Goal: Information Seeking & Learning: Learn about a topic

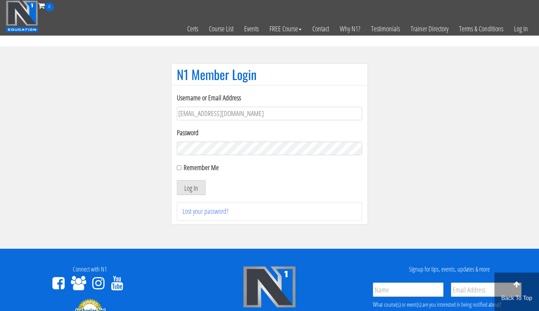
type input "[EMAIL_ADDRESS][DOMAIN_NAME]"
click at [191, 188] on button "Log In" at bounding box center [191, 187] width 29 height 15
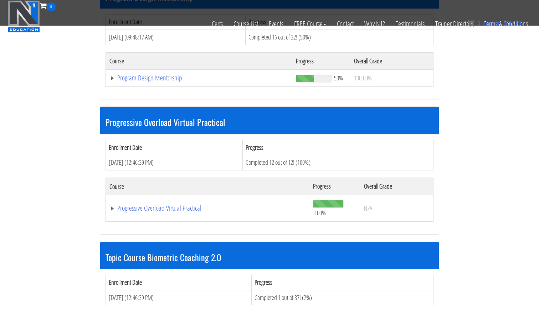
scroll to position [777, 0]
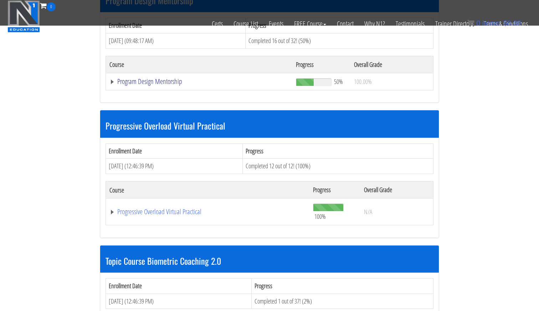
click at [152, 78] on link "Program Design Mentorship" at bounding box center [198, 81] width 179 height 7
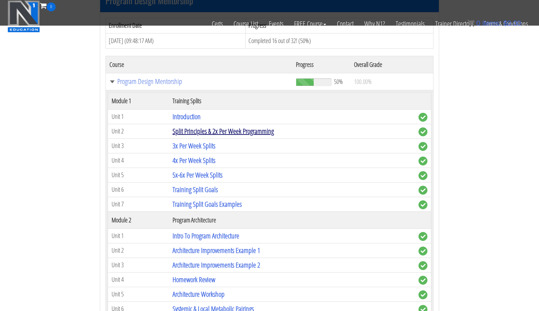
scroll to position [1068, 0]
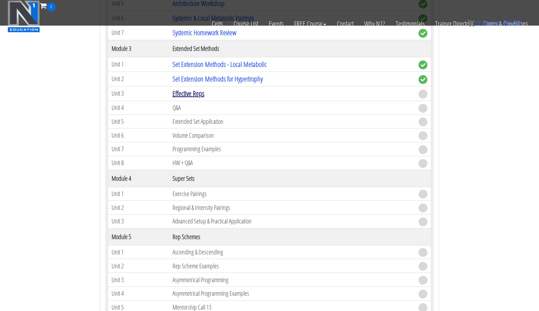
click at [194, 91] on link "Effective Reps" at bounding box center [188, 94] width 32 height 10
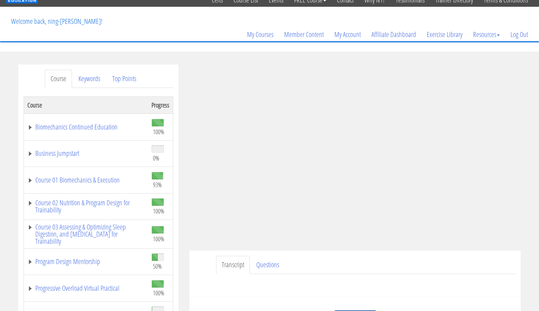
scroll to position [31, 0]
